Goal: Information Seeking & Learning: Learn about a topic

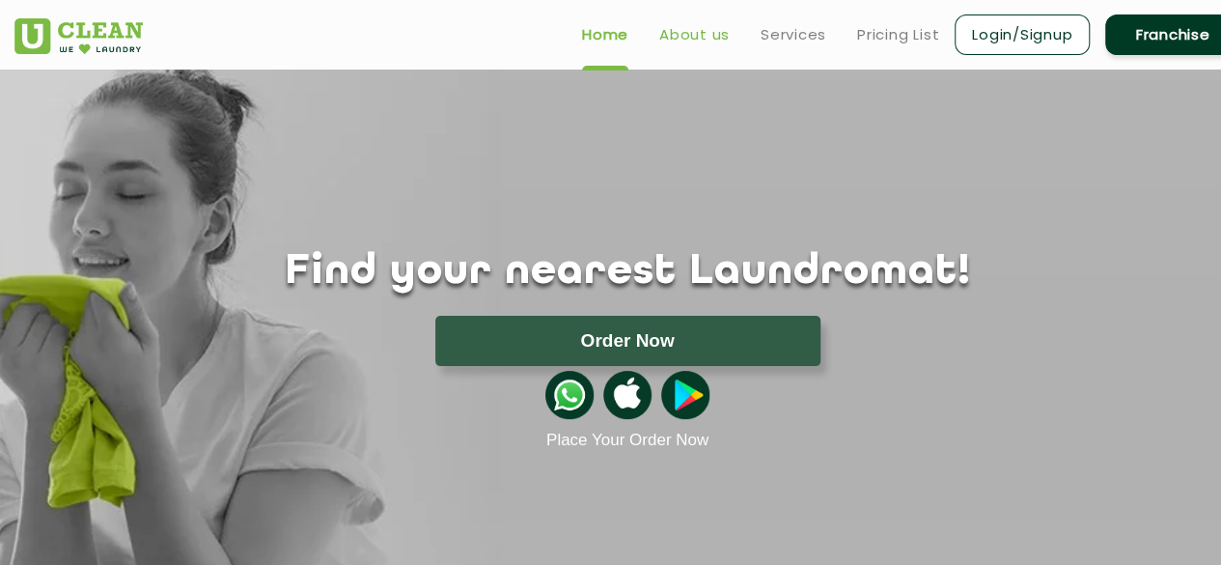
click at [693, 29] on link "About us" at bounding box center [694, 34] width 70 height 23
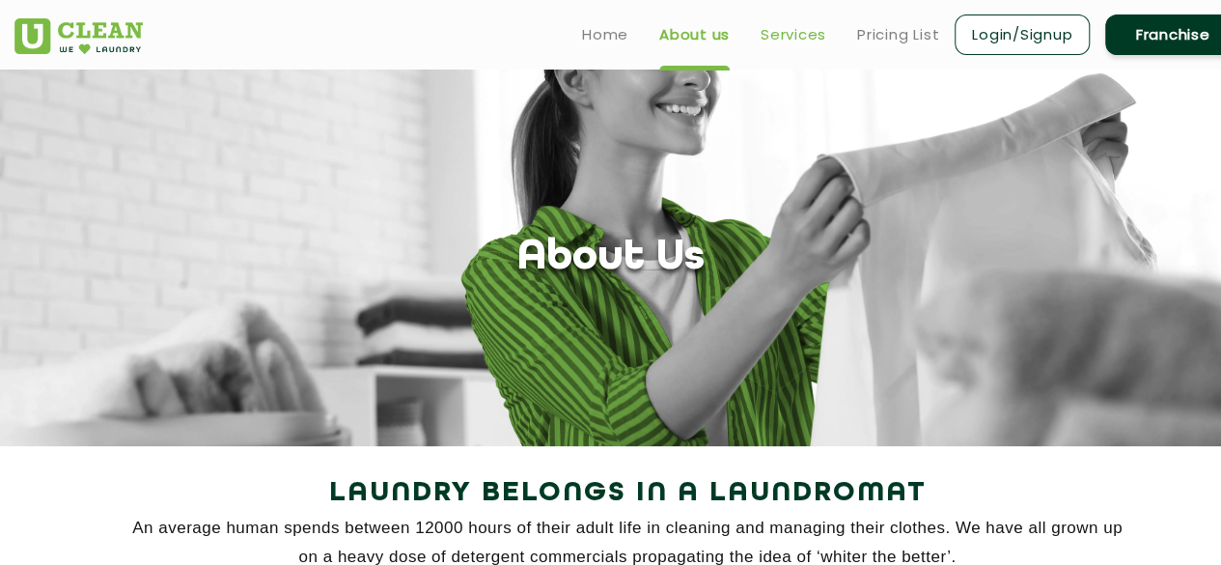
click at [811, 31] on link "Services" at bounding box center [794, 34] width 66 height 23
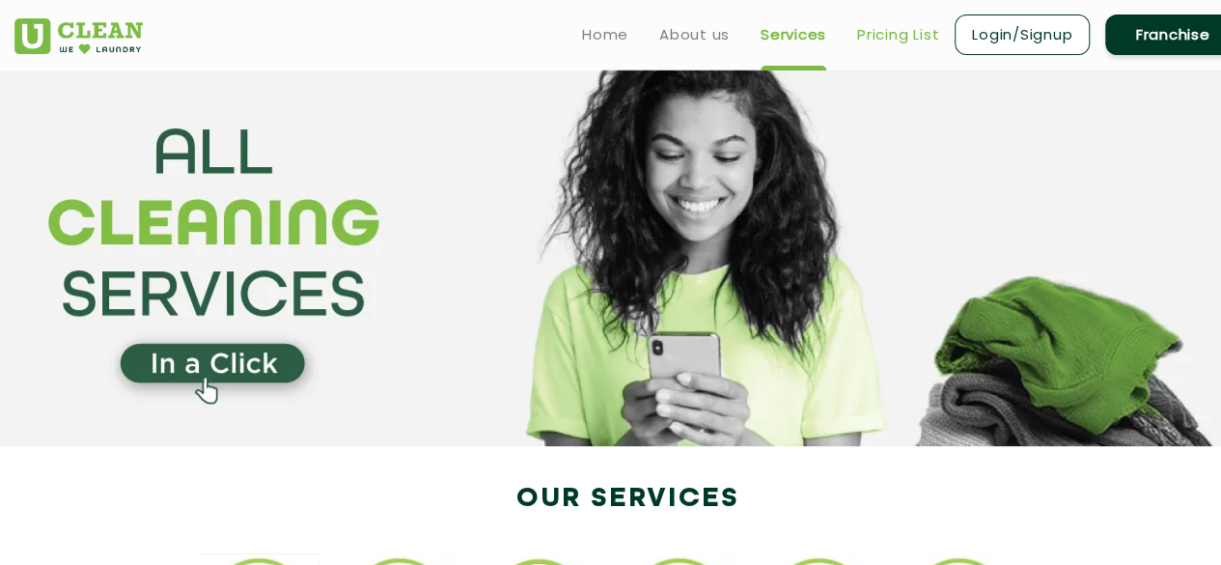
click at [911, 34] on link "Pricing List" at bounding box center [898, 34] width 82 height 23
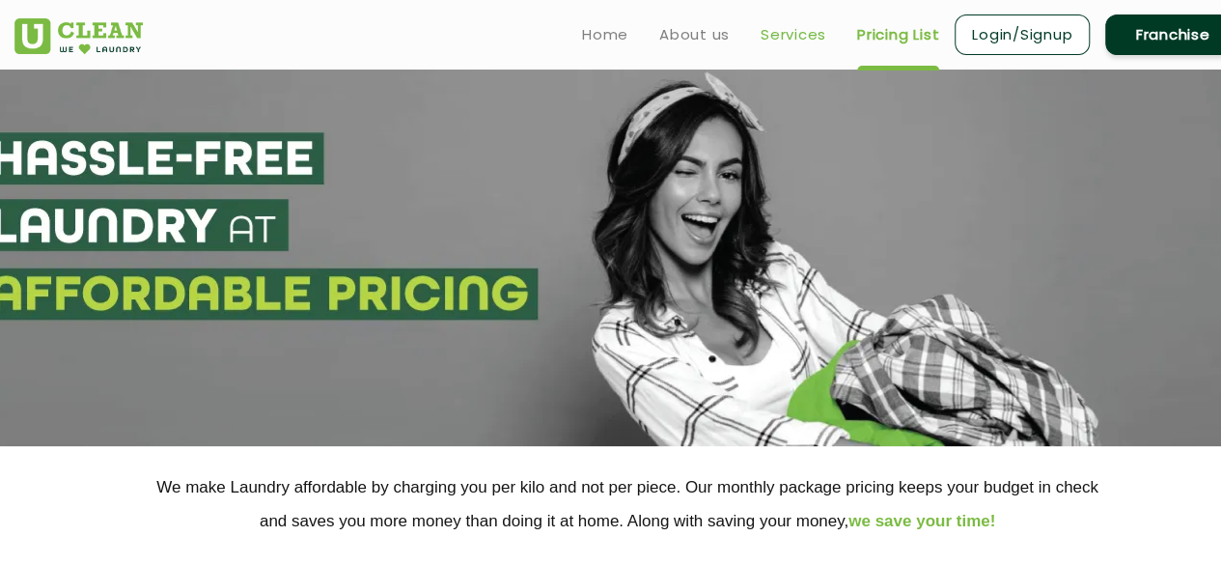
select select "0"
